Goal: Navigation & Orientation: Find specific page/section

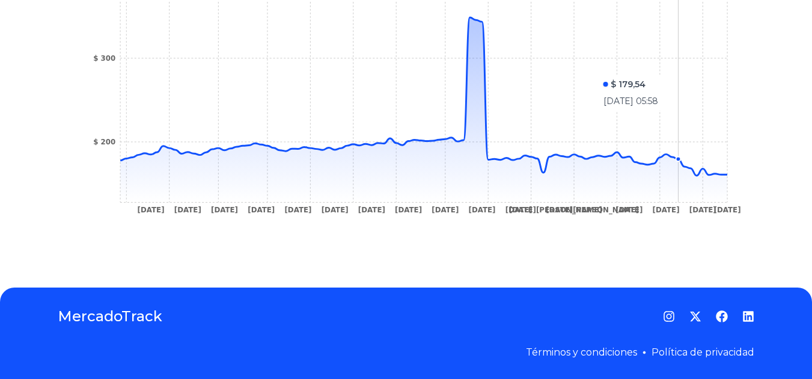
click at [746, 83] on section "1 Aug 24 13 Aug 24 26 Aug 24 6 Sep 24 24 Sep 24 14 Oct 24 24 Oct 24 11 Nov 24 2…" at bounding box center [406, 89] width 696 height 318
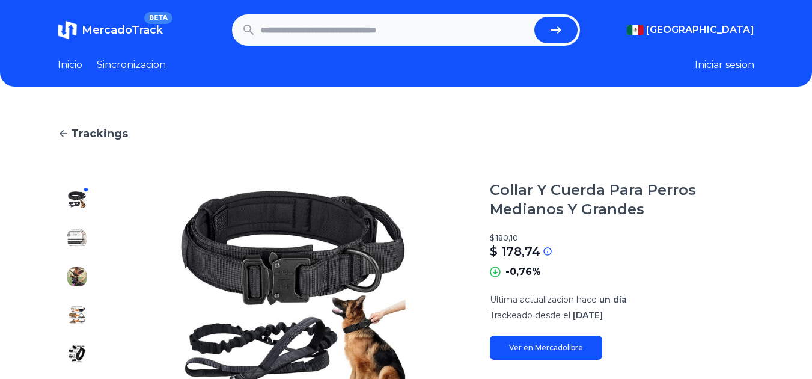
click at [120, 62] on link "Sincronizacion" at bounding box center [131, 65] width 69 height 14
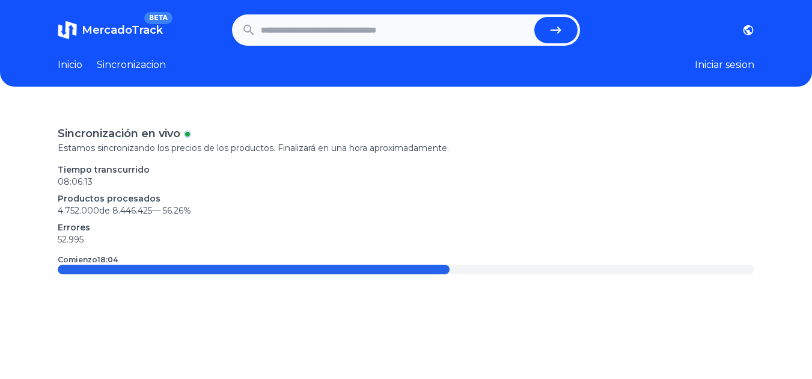
click at [82, 59] on link "Inicio" at bounding box center [70, 65] width 25 height 14
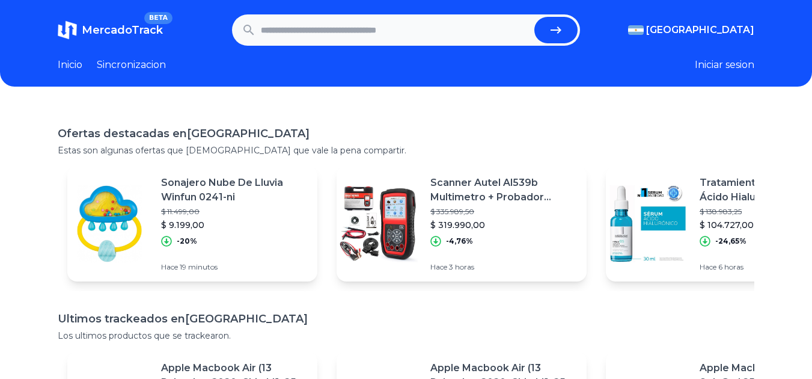
click at [708, 19] on section "MercadoTrack BETA Argentina Argentina Uruguay Mexico Chile Peru Venezuela Colom…" at bounding box center [406, 29] width 696 height 31
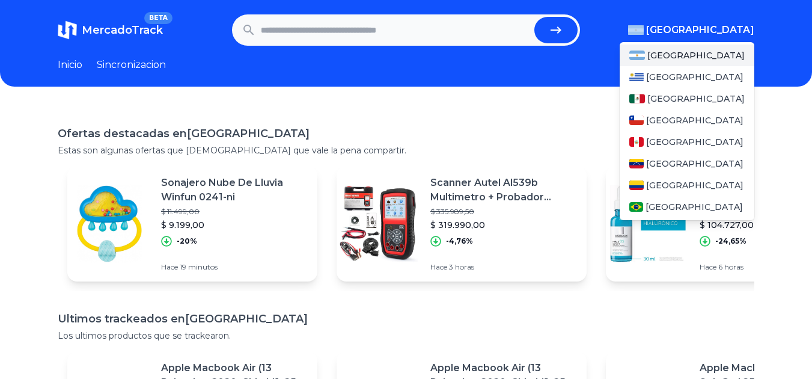
click at [644, 26] on img "button" at bounding box center [636, 30] width 16 height 10
click at [672, 99] on span "[GEOGRAPHIC_DATA]" at bounding box center [695, 99] width 97 height 12
click at [658, 95] on span "[GEOGRAPHIC_DATA]" at bounding box center [695, 99] width 97 height 12
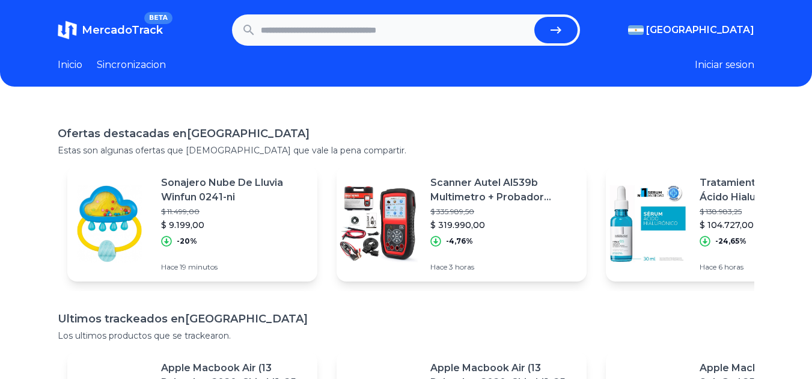
click at [731, 38] on section "MercadoTrack BETA Argentina Argentina Uruguay Mexico Chile Peru Venezuela Colom…" at bounding box center [406, 29] width 696 height 31
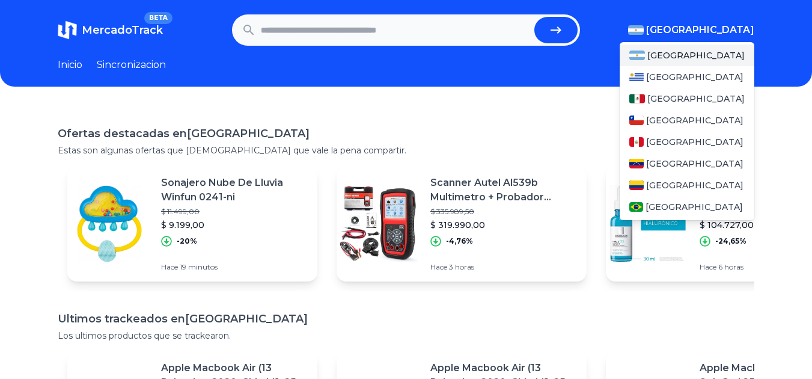
click at [743, 32] on span "[GEOGRAPHIC_DATA]" at bounding box center [700, 30] width 108 height 14
click at [681, 100] on span "[GEOGRAPHIC_DATA]" at bounding box center [695, 99] width 97 height 12
click at [734, 24] on span "[GEOGRAPHIC_DATA]" at bounding box center [700, 30] width 108 height 14
click at [659, 96] on span "[GEOGRAPHIC_DATA]" at bounding box center [695, 99] width 97 height 12
click at [708, 91] on div "[GEOGRAPHIC_DATA]" at bounding box center [686, 99] width 135 height 22
